Goal: Register for event/course

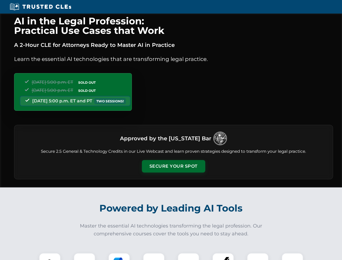
click at [173, 166] on button "Secure Your Spot" at bounding box center [173, 166] width 63 height 12
click at [50, 257] on img at bounding box center [50, 264] width 16 height 16
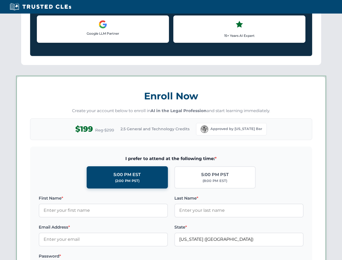
click at [119, 257] on label "Password *" at bounding box center [103, 256] width 129 height 7
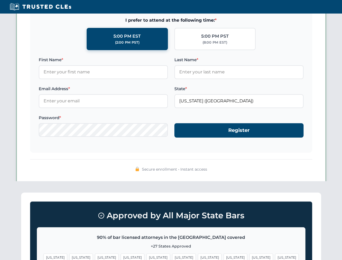
click at [250, 257] on span "[US_STATE]" at bounding box center [262, 258] width 24 height 8
